Goal: Task Accomplishment & Management: Manage account settings

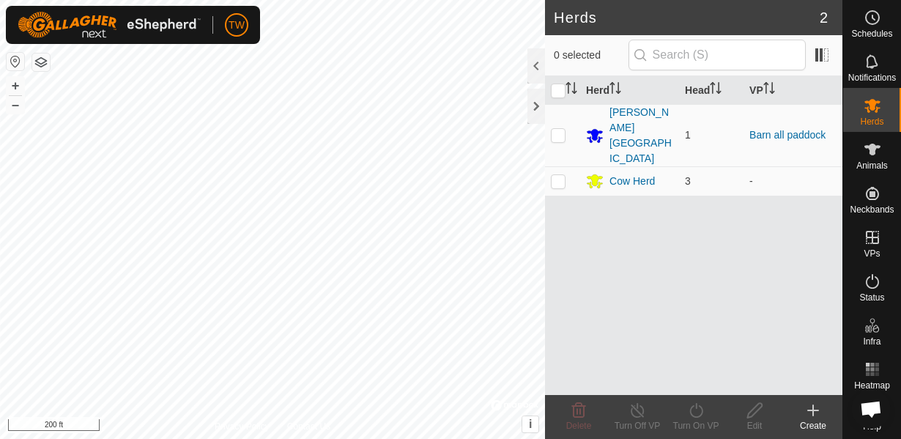
scroll to position [861, 0]
click at [875, 164] on span "Animals" at bounding box center [871, 165] width 31 height 9
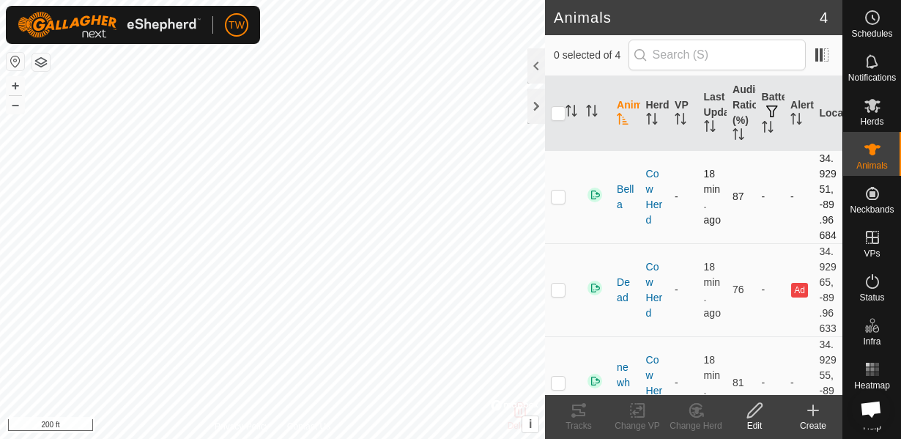
click at [560, 202] on p-checkbox at bounding box center [558, 196] width 15 height 12
checkbox input "false"
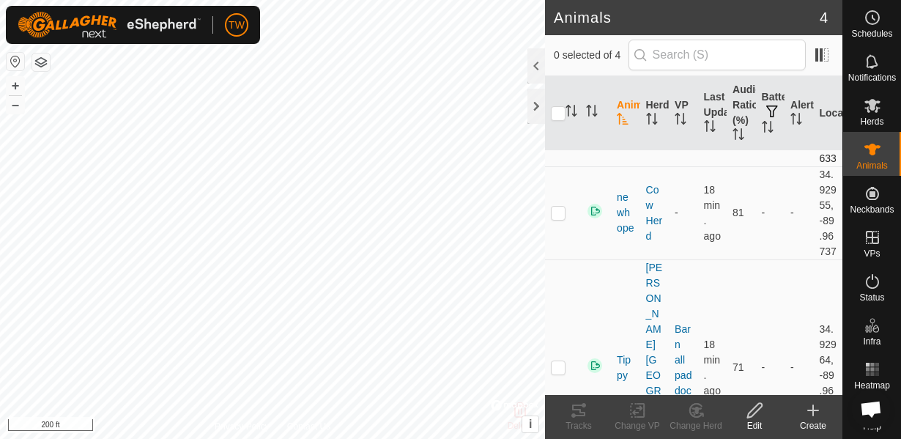
scroll to position [172, 0]
click at [559, 216] on p-checkbox at bounding box center [558, 210] width 15 height 12
checkbox input "true"
click at [536, 67] on div at bounding box center [536, 65] width 18 height 35
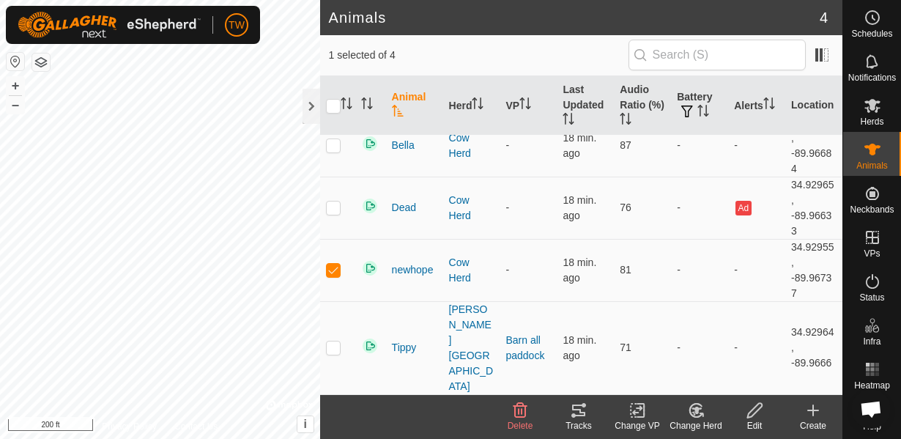
scroll to position [0, 0]
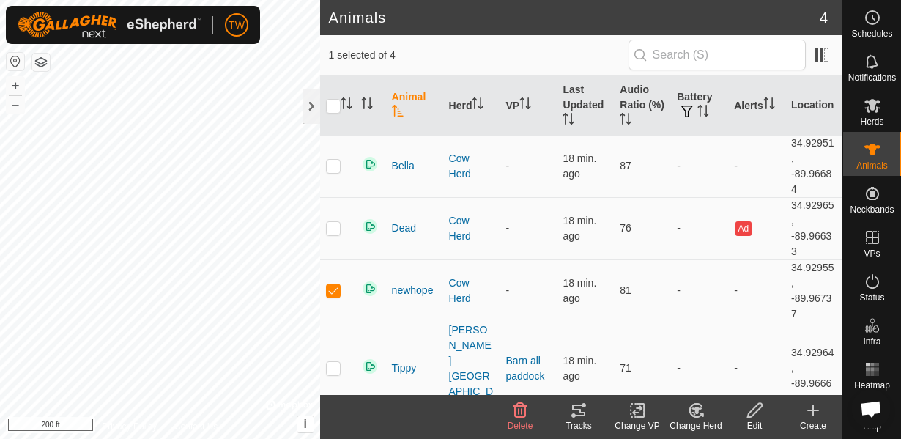
click at [642, 412] on icon at bounding box center [638, 410] width 18 height 18
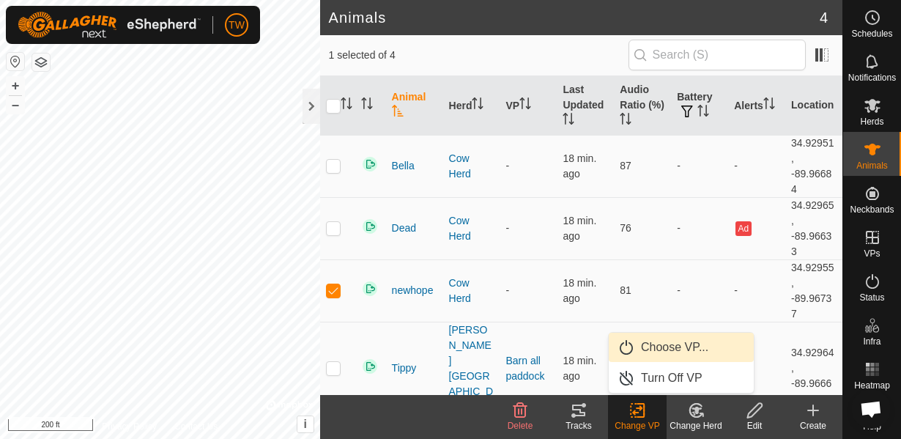
click at [648, 340] on span "Choose VP..." at bounding box center [674, 347] width 67 height 18
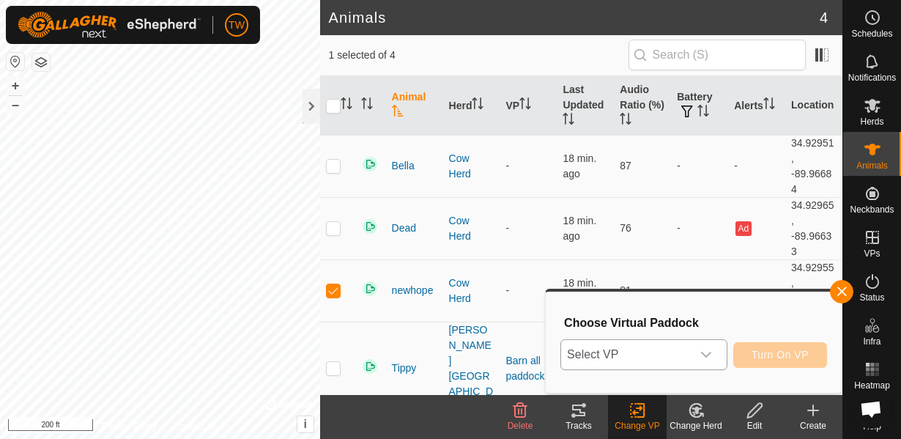
click at [628, 357] on span "Select VP" at bounding box center [626, 354] width 130 height 29
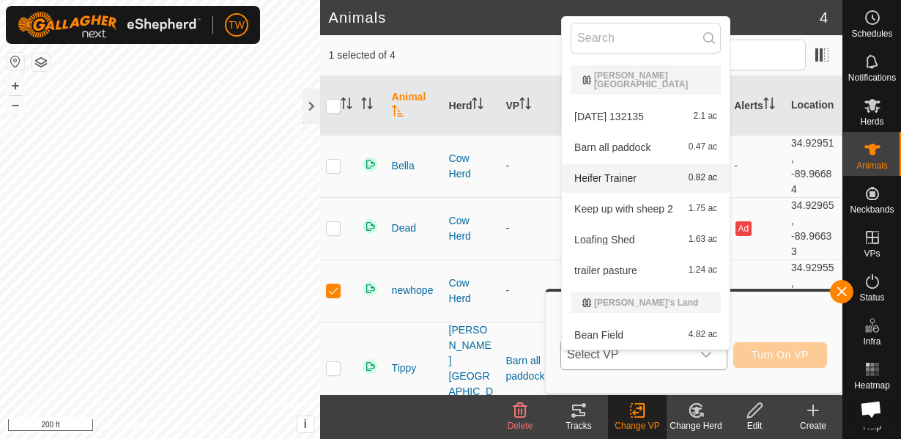
click at [624, 173] on span "Heifer Trainer" at bounding box center [605, 178] width 62 height 10
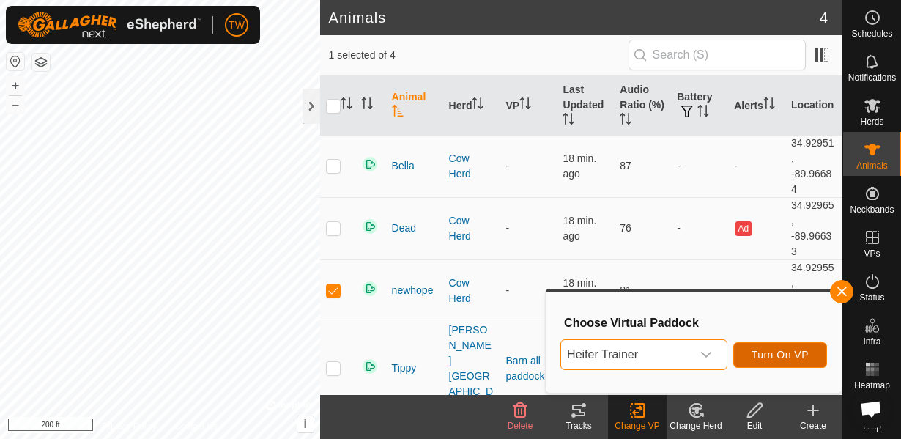
click at [782, 354] on span "Turn On VP" at bounding box center [780, 355] width 57 height 12
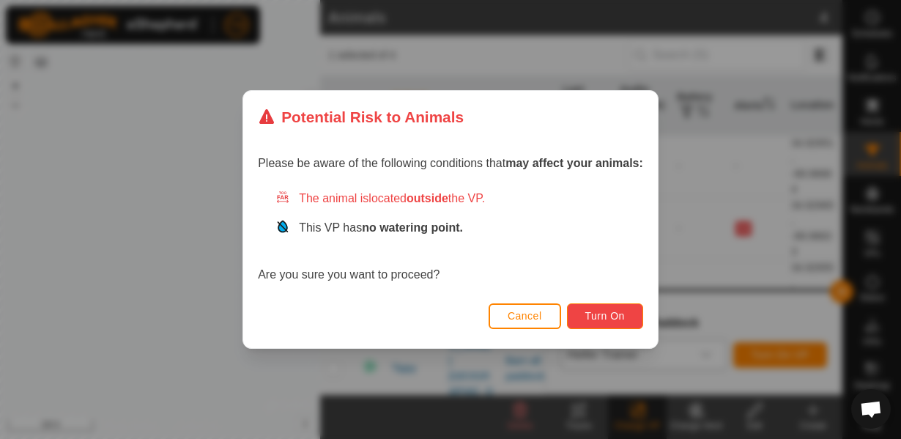
click at [617, 317] on span "Turn On" at bounding box center [605, 316] width 40 height 12
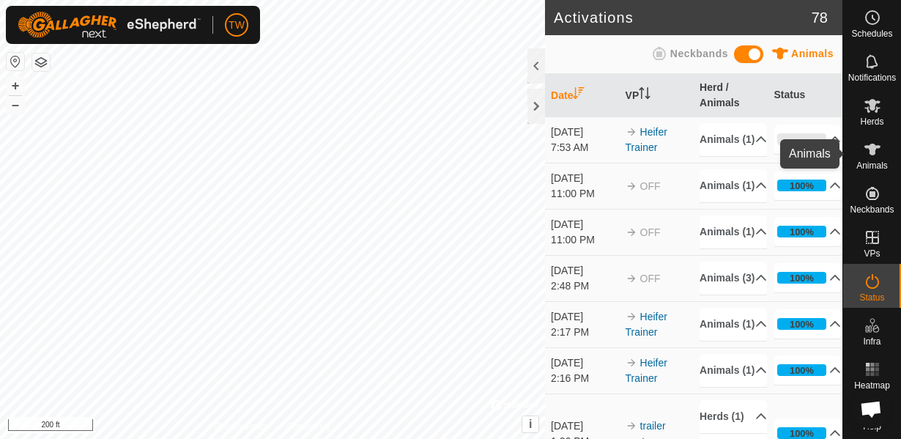
click at [868, 149] on icon at bounding box center [873, 150] width 18 height 18
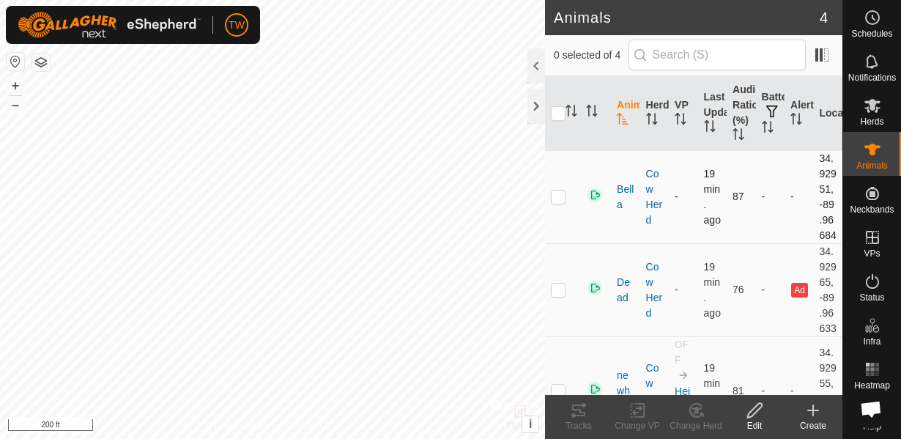
click at [561, 202] on p-checkbox at bounding box center [558, 196] width 15 height 12
checkbox input "true"
click at [640, 406] on icon at bounding box center [637, 411] width 10 height 10
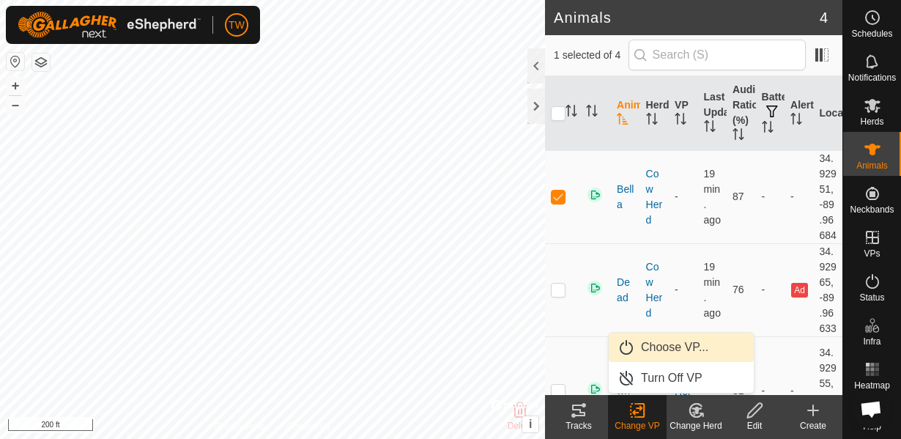
click at [662, 346] on span "Choose VP..." at bounding box center [674, 347] width 67 height 18
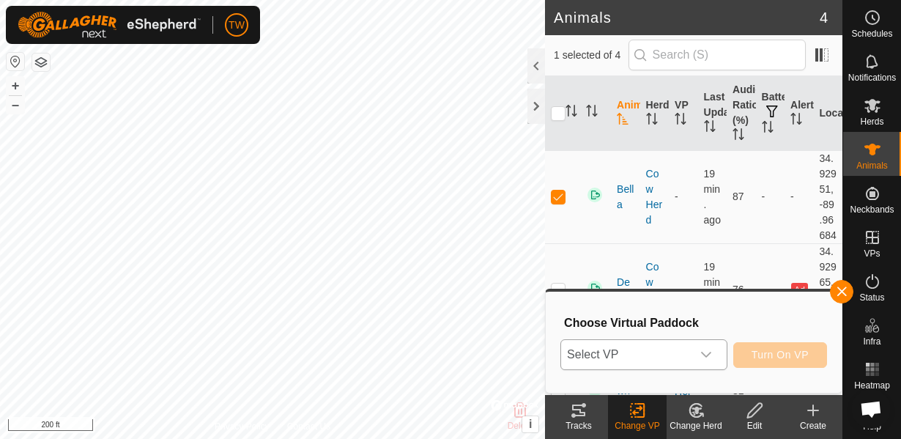
click at [619, 352] on span "Select VP" at bounding box center [626, 354] width 130 height 29
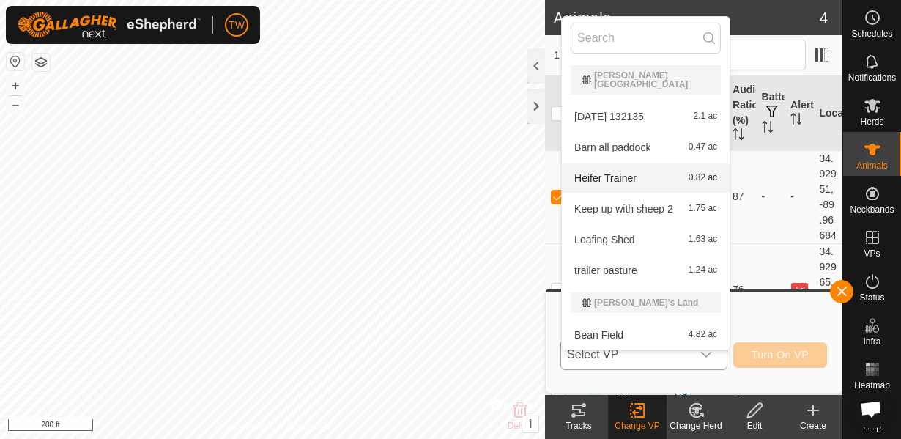
click at [618, 173] on span "Heifer Trainer" at bounding box center [605, 178] width 62 height 10
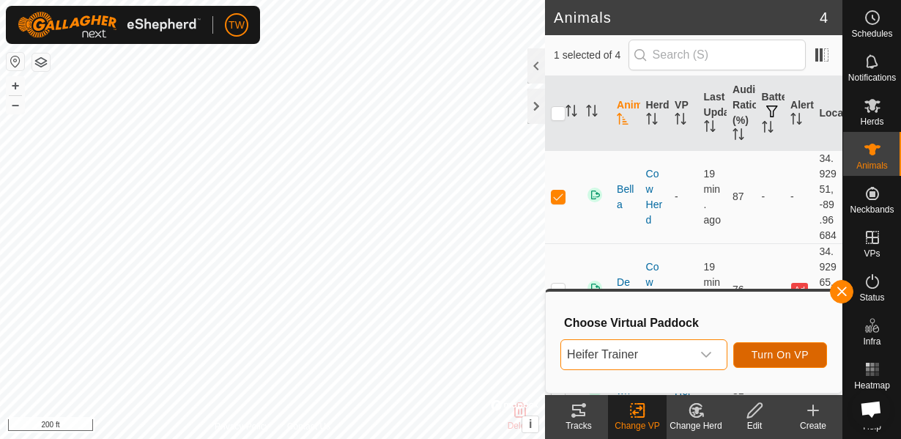
click at [777, 352] on span "Turn On VP" at bounding box center [780, 355] width 57 height 12
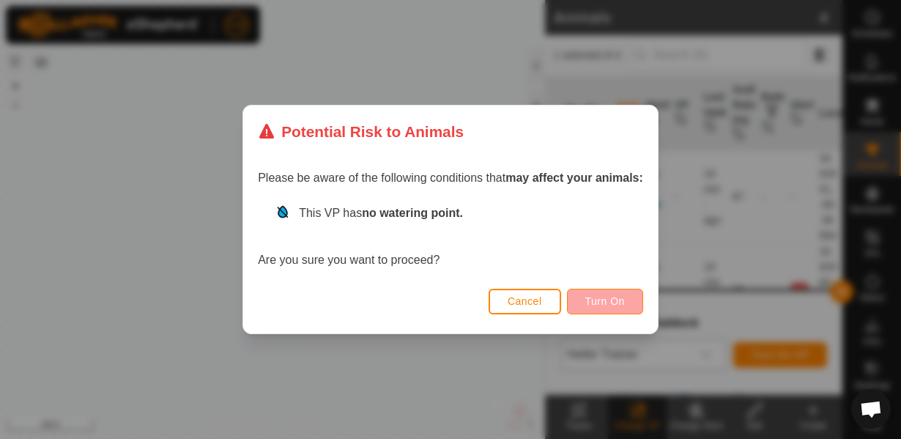
click at [596, 297] on span "Turn On" at bounding box center [605, 301] width 40 height 12
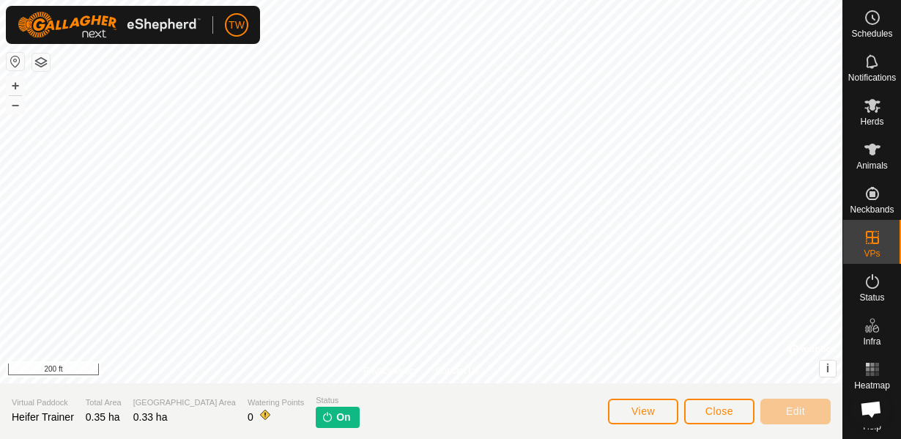
scroll to position [861, 0]
click at [870, 160] on es-animals-svg-icon at bounding box center [872, 149] width 26 height 23
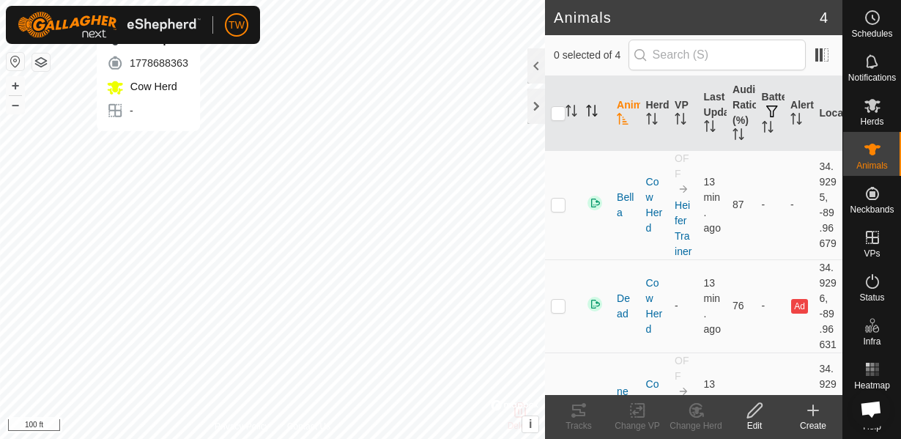
checkbox input "true"
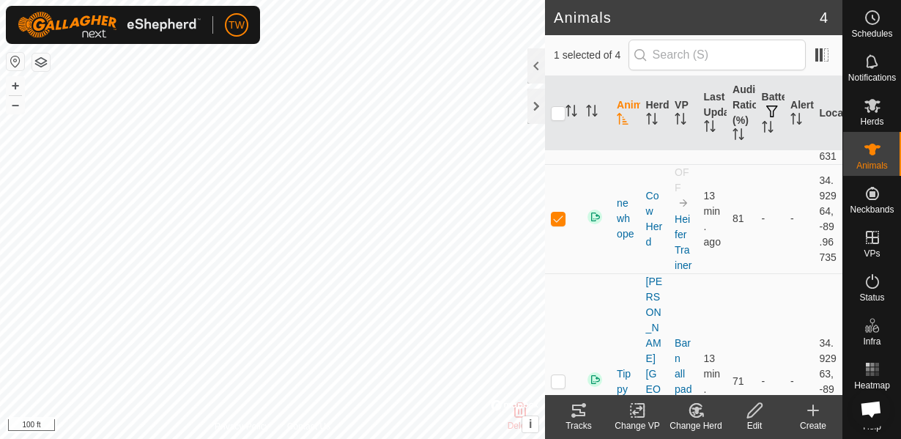
scroll to position [189, 0]
click at [627, 240] on span "newhope" at bounding box center [625, 218] width 17 height 46
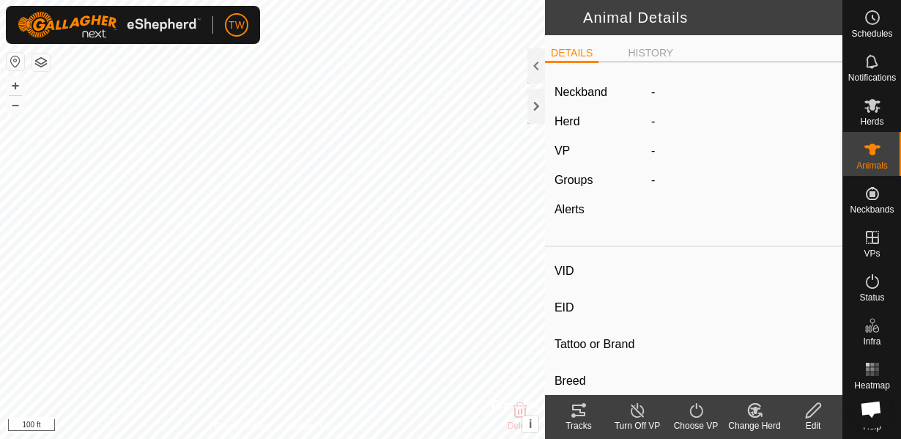
type input "newhope"
type input "-"
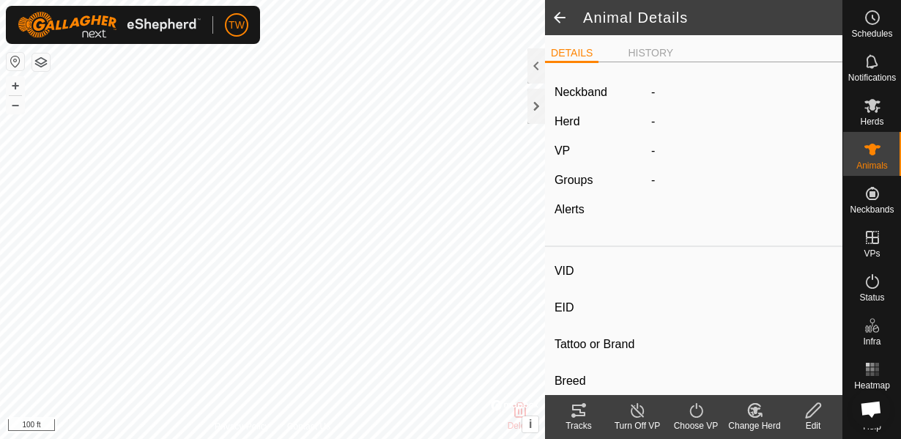
type input "0 kg"
type input "-"
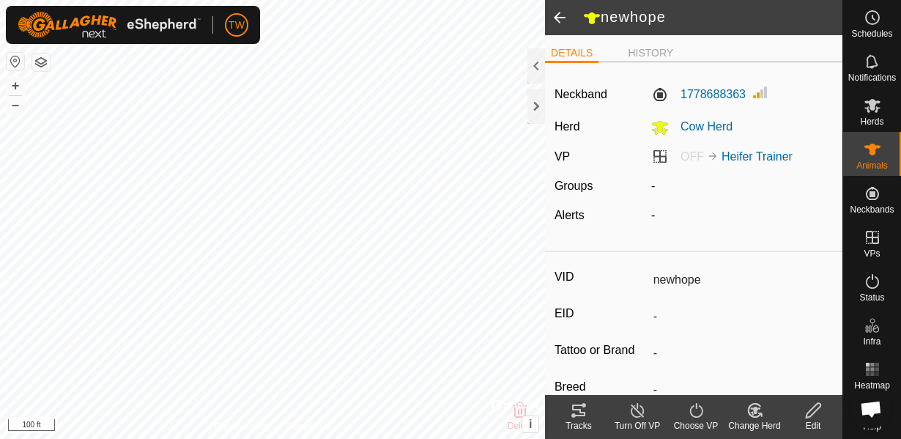
click at [555, 21] on span at bounding box center [559, 17] width 29 height 35
